Goal: Information Seeking & Learning: Learn about a topic

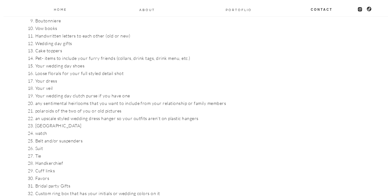
scroll to position [768, 0]
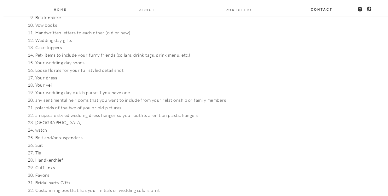
click at [44, 119] on li "[GEOGRAPHIC_DATA]" at bounding box center [152, 123] width 235 height 8
copy li "[GEOGRAPHIC_DATA]"
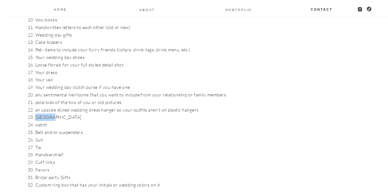
scroll to position [773, 0]
click at [111, 107] on li "an upscale styled wedding dress hanger so your outfits aren’t on plastic hangers" at bounding box center [152, 111] width 235 height 8
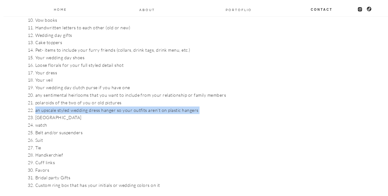
click at [111, 107] on li "an upscale styled wedding dress hanger so your outfits aren’t on plastic hangers" at bounding box center [152, 111] width 235 height 8
copy ol "an upscale styled wedding dress hanger so your outfits aren’t on plastic hangers"
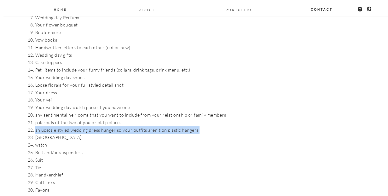
scroll to position [751, 0]
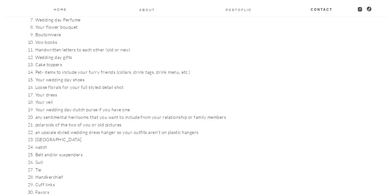
click at [86, 68] on li "Pet- items to include your furry friends (collars, drink tags, drink menu, etc.)" at bounding box center [152, 72] width 235 height 8
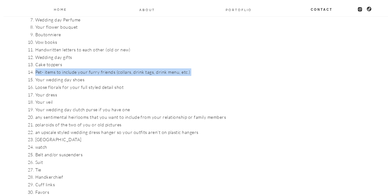
click at [86, 68] on li "Pet- items to include your furry friends (collars, drink tags, drink menu, etc.)" at bounding box center [152, 72] width 235 height 8
copy ol "Pet- items to include your furry friends (collars, drink tags, drink menu, etc.)"
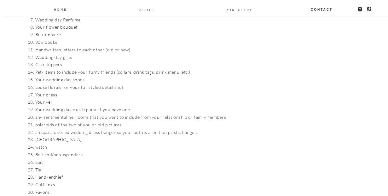
click at [47, 38] on li "Vow books" at bounding box center [152, 42] width 235 height 8
click at [38, 38] on li "Vow books" at bounding box center [152, 42] width 235 height 8
copy li "Vow books"
click at [42, 68] on li "Pet- items to include your furry friends (collars, drink tags, drink menu, etc.)" at bounding box center [152, 72] width 235 height 8
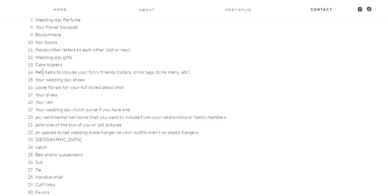
click at [42, 68] on li "Pet- items to include your furry friends (collars, drink tags, drink menu, etc.)" at bounding box center [152, 72] width 235 height 8
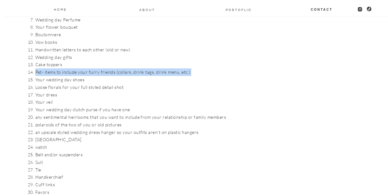
click at [42, 68] on li "Pet- items to include your furry friends (collars, drink tags, drink menu, etc.)" at bounding box center [152, 72] width 235 height 8
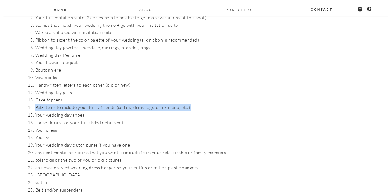
copy ol "Pet- items to include your furry friends (collars, drink tags, drink menu, etc.)"
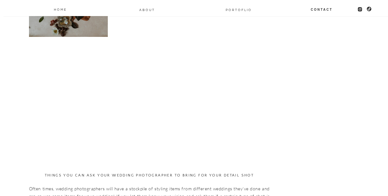
scroll to position [1060, 0]
